Goal: Check status

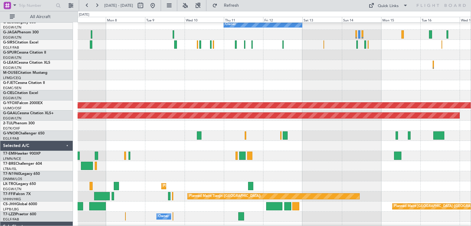
scroll to position [88, 0]
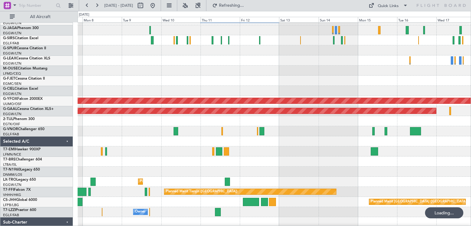
click at [195, 134] on div at bounding box center [274, 131] width 393 height 10
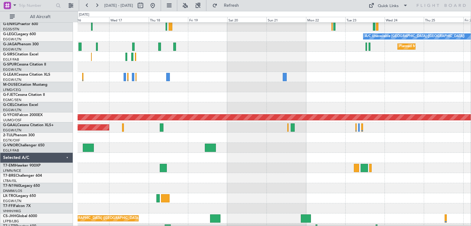
scroll to position [71, 0]
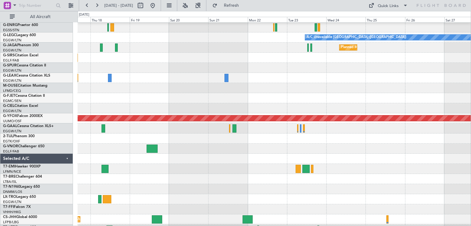
click at [158, 164] on div "A/C Unavailable [GEOGRAPHIC_DATA] ([GEOGRAPHIC_DATA]) Planned Maint [GEOGRAPHIC…" at bounding box center [274, 104] width 393 height 304
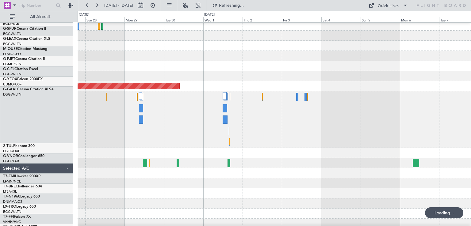
scroll to position [103, 0]
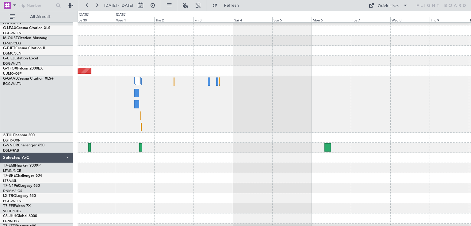
click at [303, 168] on div at bounding box center [274, 168] width 393 height 10
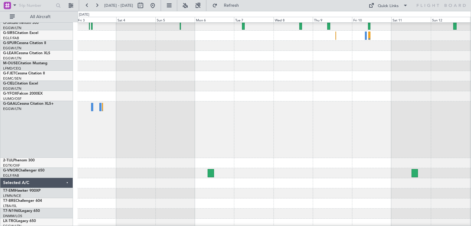
scroll to position [98, 0]
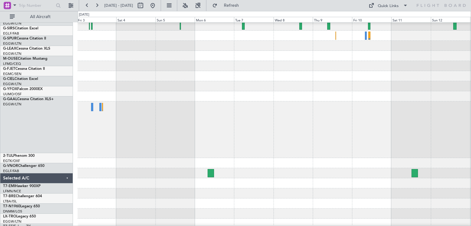
click at [195, 189] on div at bounding box center [274, 194] width 393 height 10
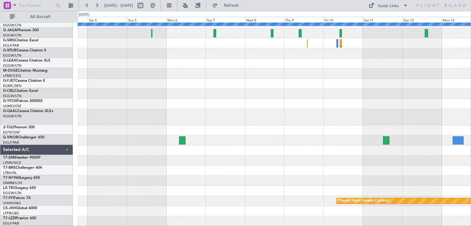
scroll to position [86, 0]
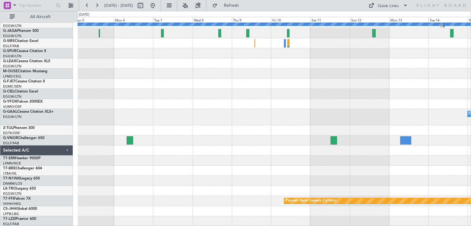
click at [248, 156] on div "A/C Unavailable [GEOGRAPHIC_DATA] ([GEOGRAPHIC_DATA]) Owner [GEOGRAPHIC_DATA] (…" at bounding box center [274, 82] width 393 height 290
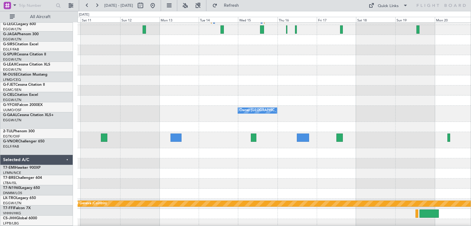
scroll to position [89, 0]
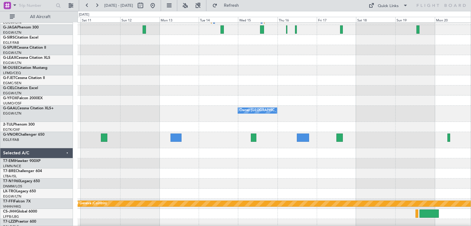
click at [253, 158] on div at bounding box center [274, 154] width 393 height 10
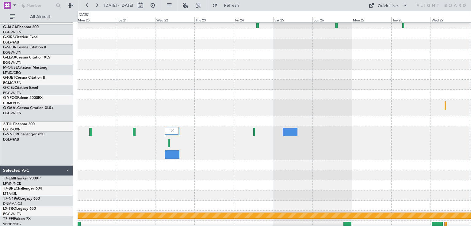
scroll to position [97, 0]
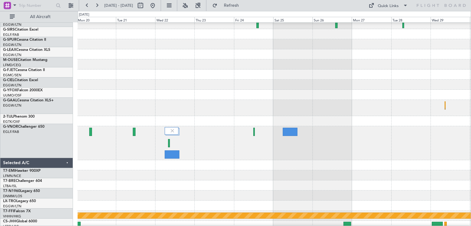
click at [293, 162] on div at bounding box center [274, 165] width 393 height 10
